Goal: Check status: Check status

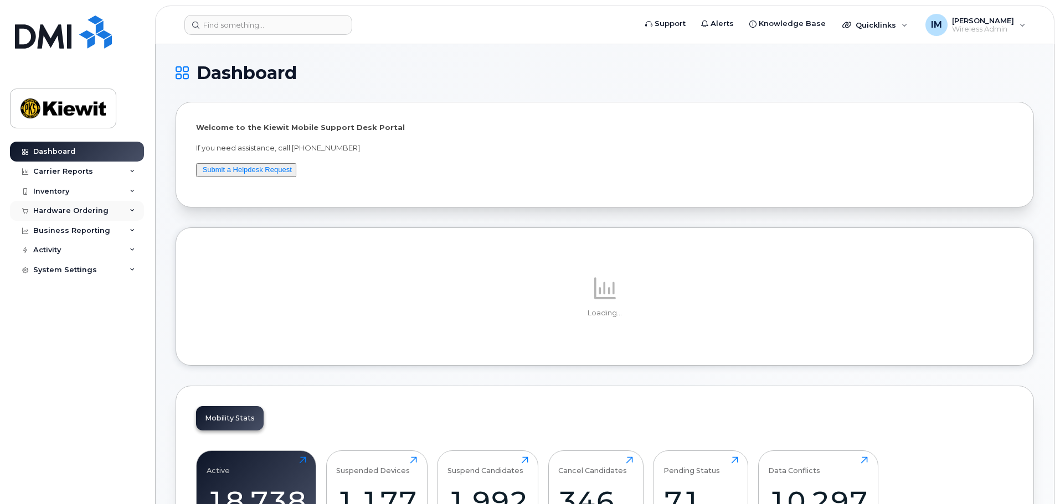
click at [80, 208] on div "Hardware Ordering" at bounding box center [70, 210] width 75 height 9
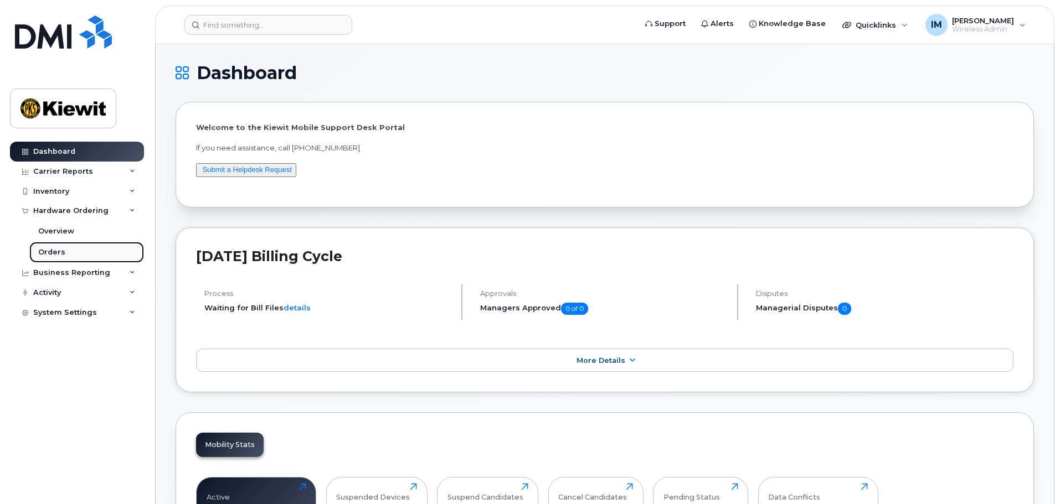
click at [58, 251] on div "Orders" at bounding box center [51, 252] width 27 height 10
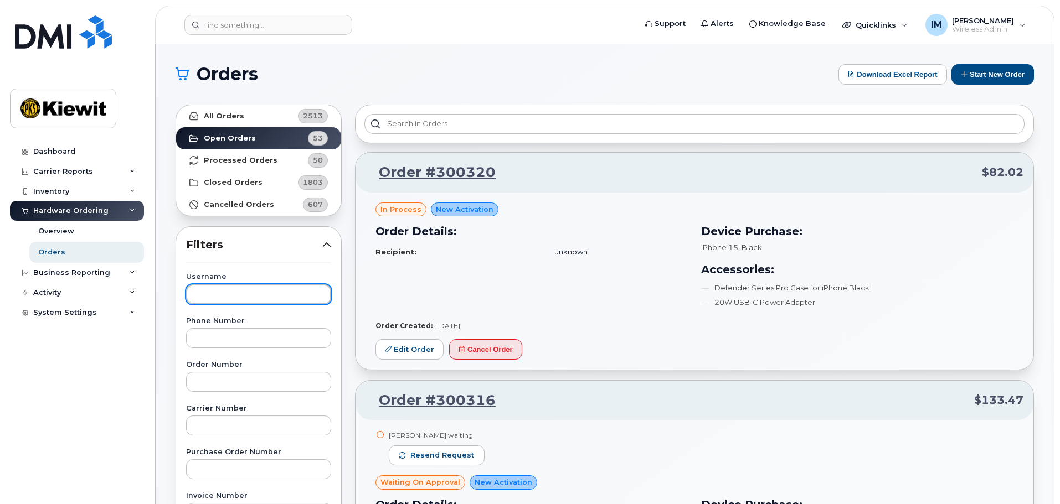
click at [257, 301] on input "text" at bounding box center [258, 295] width 145 height 20
type input "d"
type input "[PERSON_NAME]"
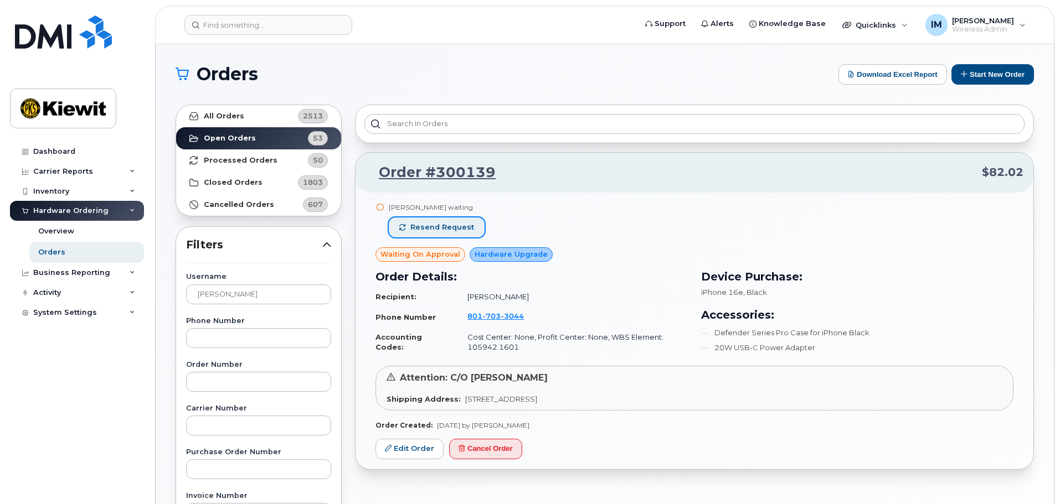
click at [447, 226] on span "Resend request" at bounding box center [442, 228] width 64 height 10
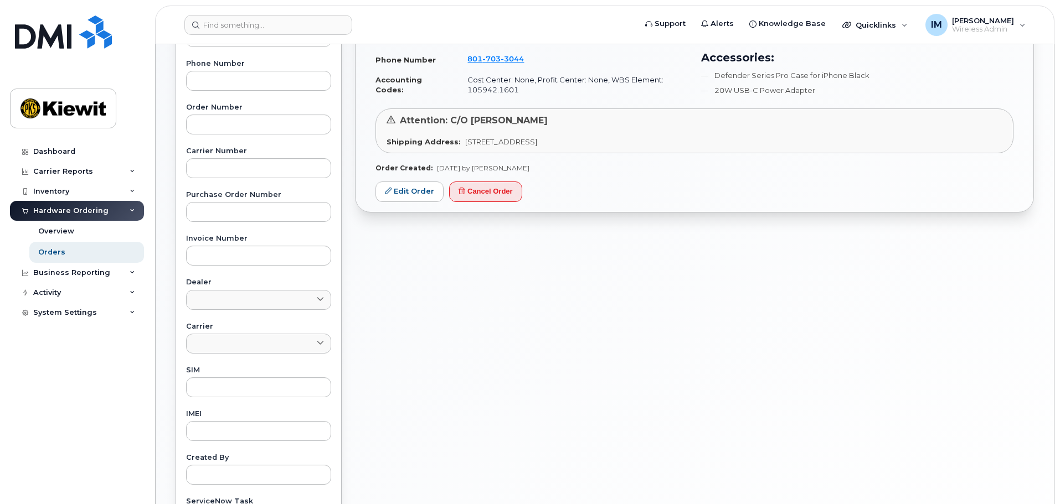
scroll to position [420, 0]
